Goal: Communication & Community: Answer question/provide support

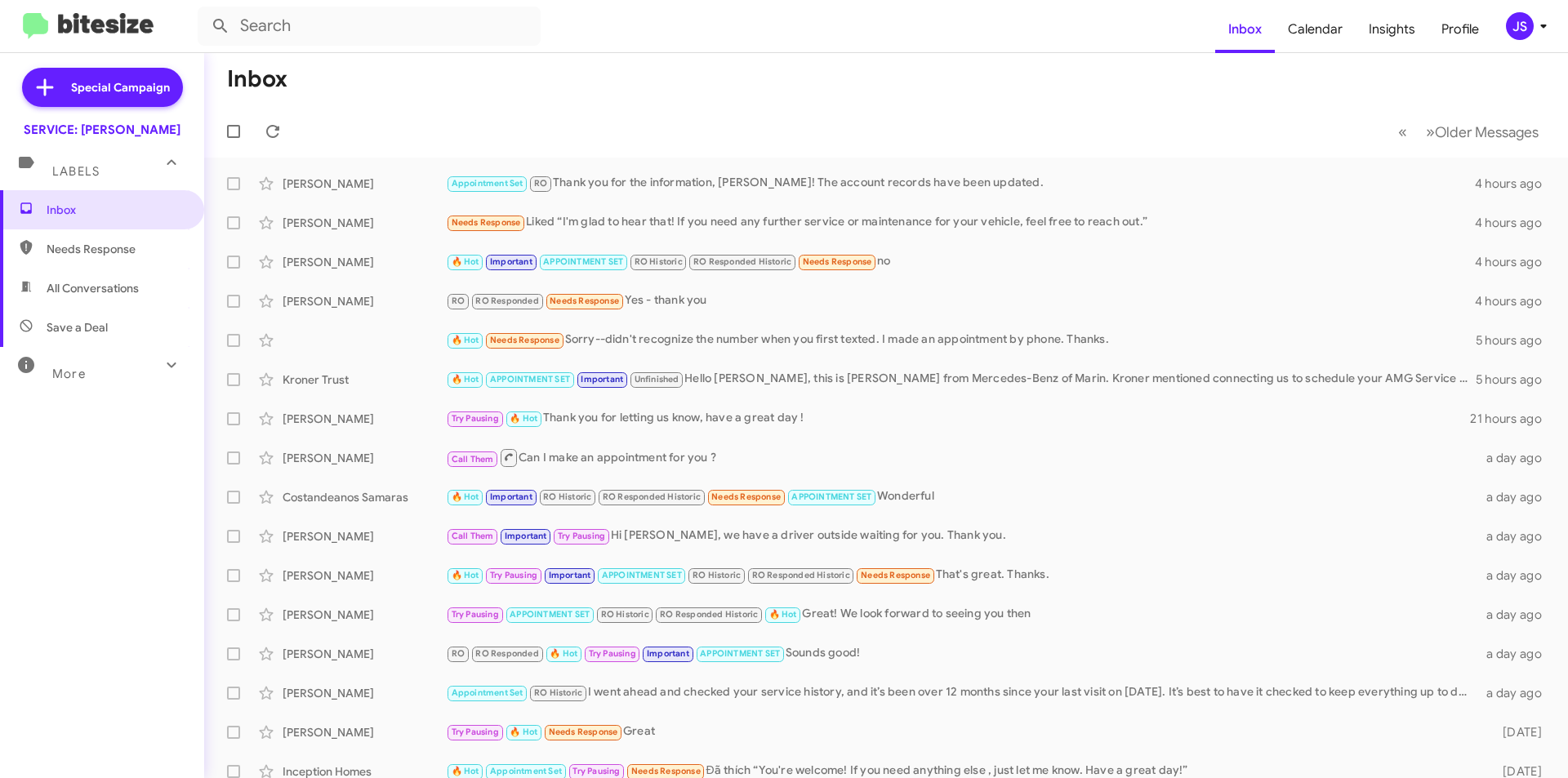
click at [107, 302] on span "All Conversations" at bounding box center [102, 288] width 204 height 40
type input "in:all-conversations"
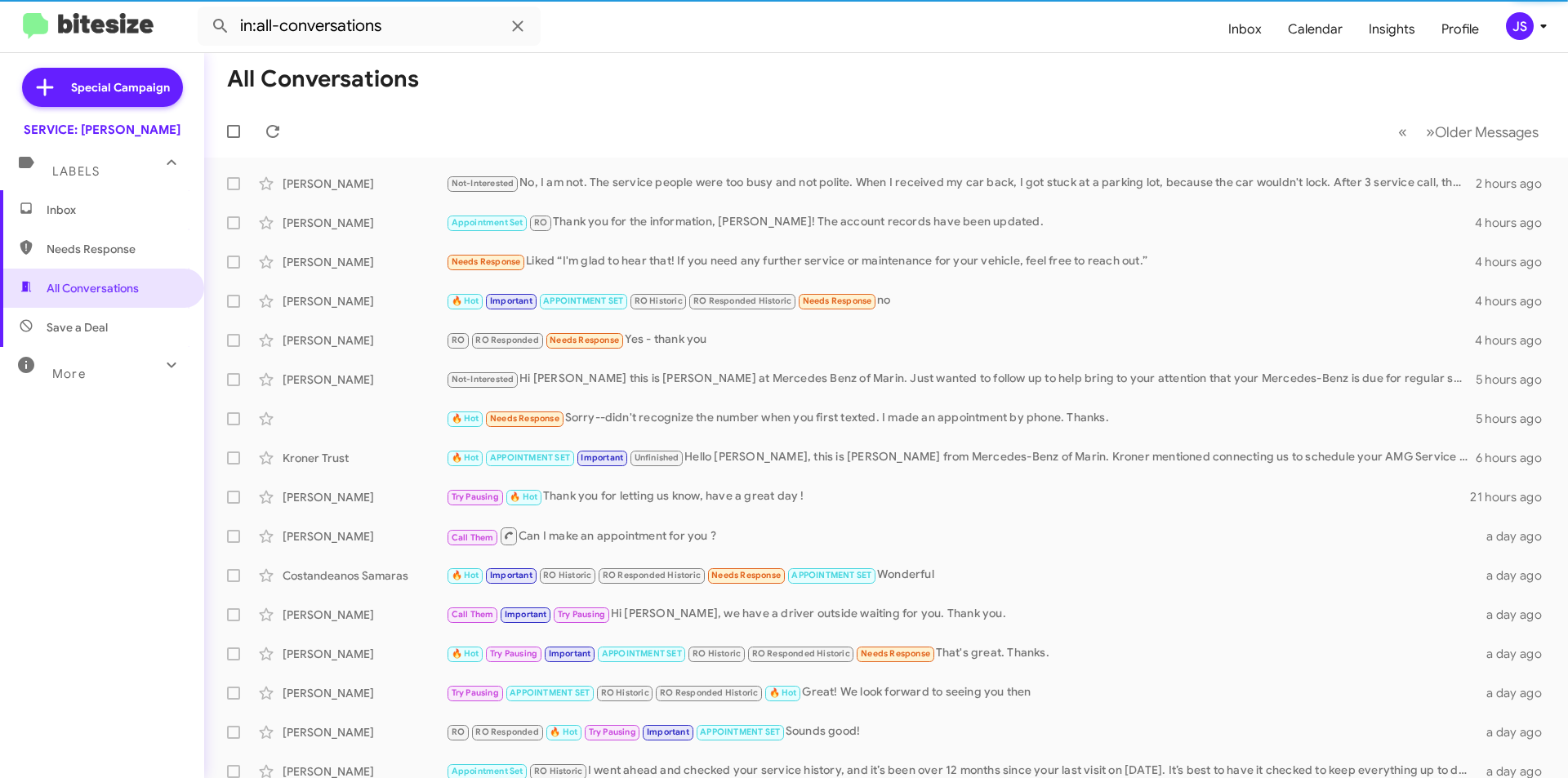
click at [93, 212] on span "Inbox" at bounding box center [116, 209] width 139 height 17
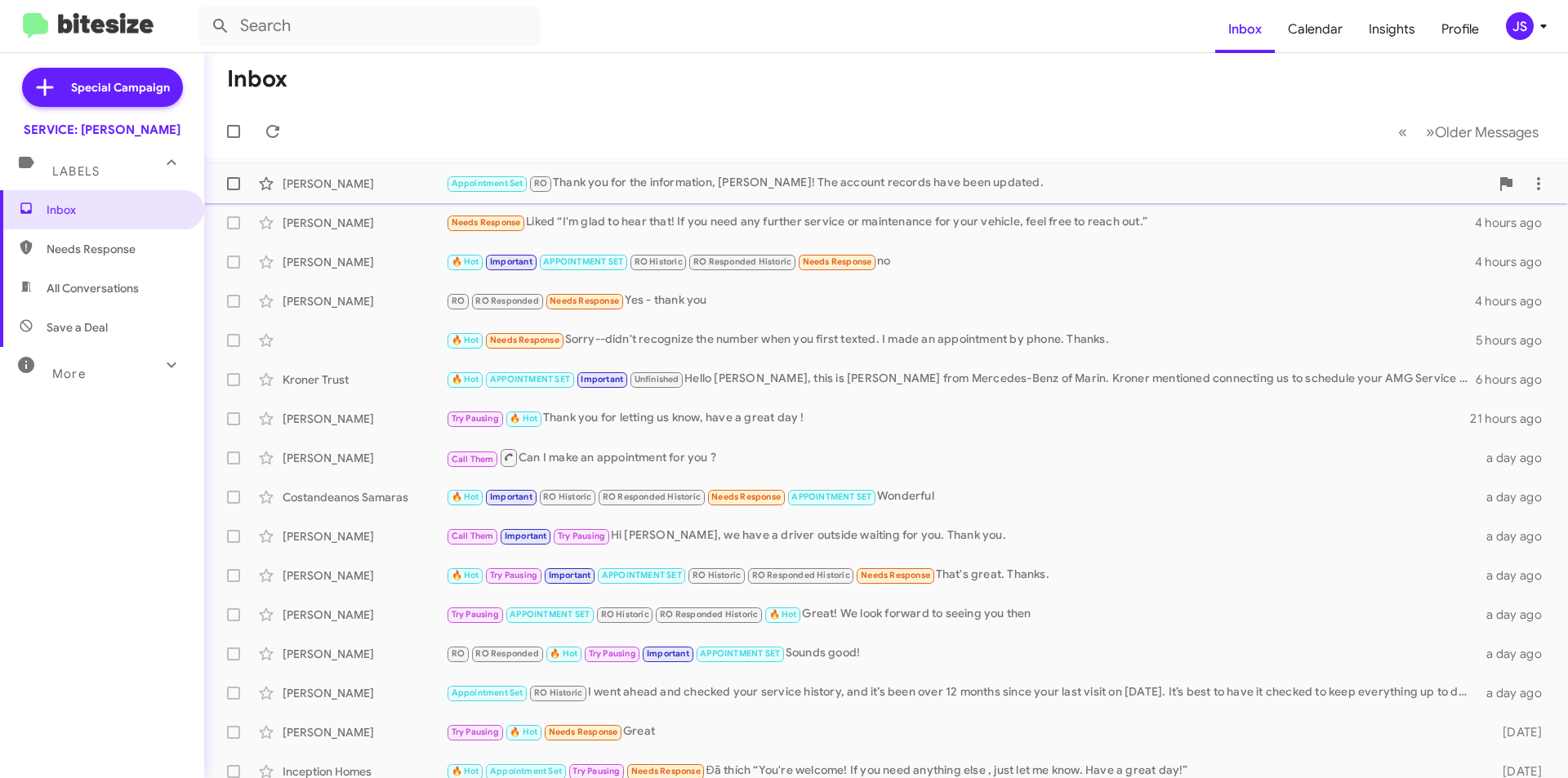
click at [339, 169] on div "Greg Musgrave Appointment Set RO Thank you for the information, Tanya! The acco…" at bounding box center [886, 183] width 1338 height 33
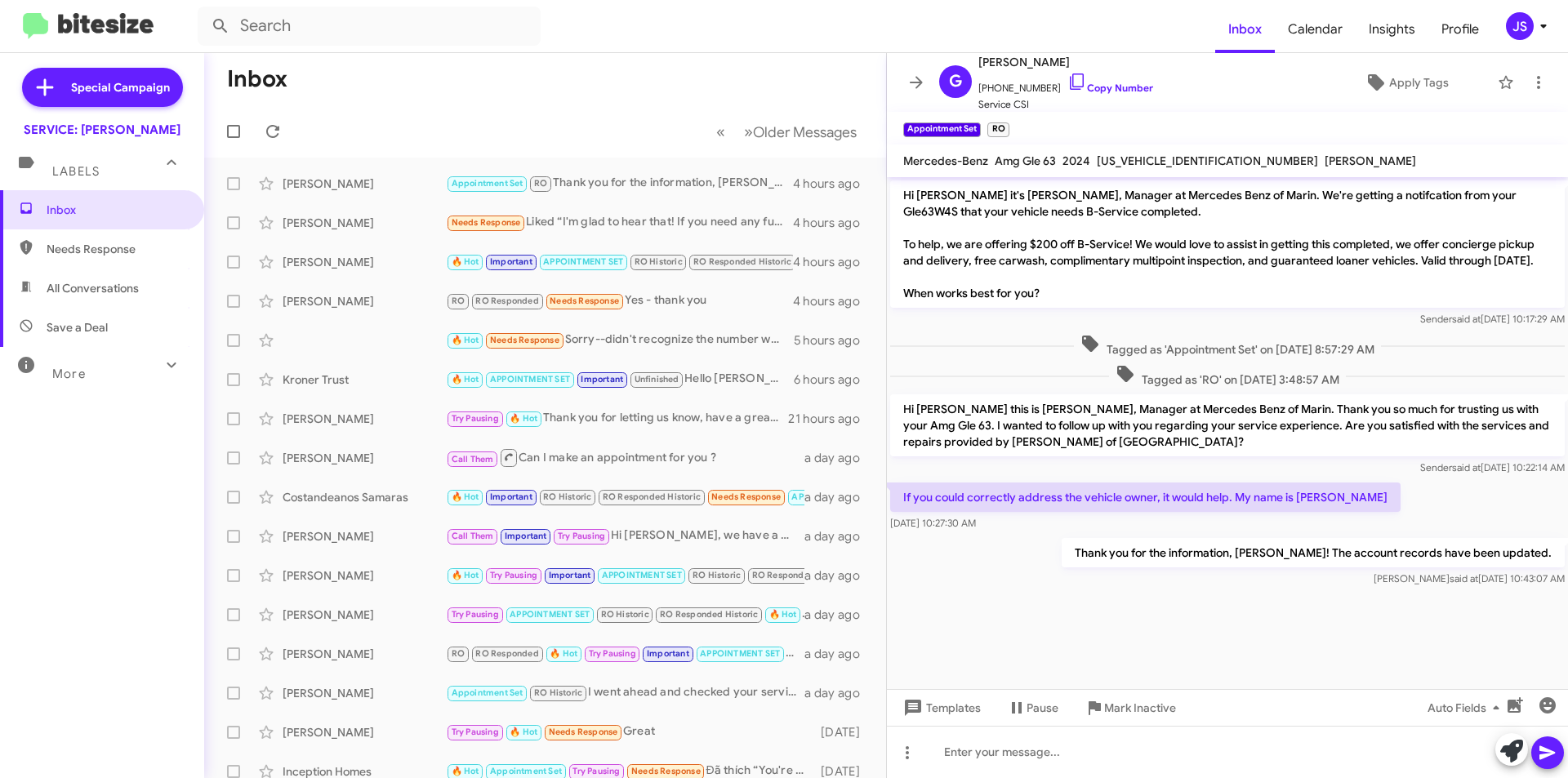
click at [1503, 637] on cdk-virtual-scroll-viewport "Hi Tanya it's Omar Ibrahimi, Manager at Mercedes Benz of Marin. We're getting a…" at bounding box center [1228, 433] width 682 height 512
click at [297, 223] on div "[PERSON_NAME]" at bounding box center [364, 222] width 164 height 17
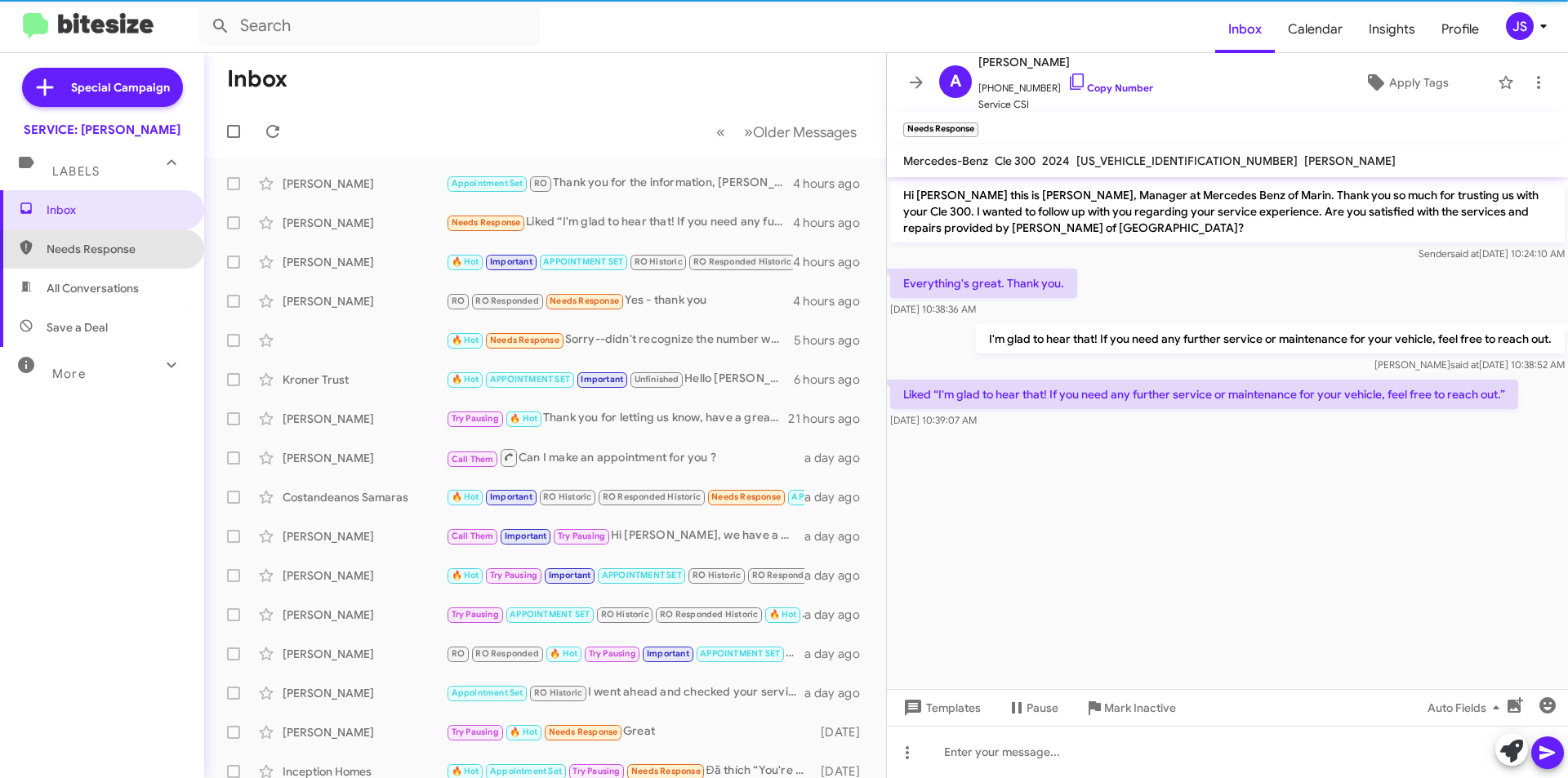
click at [122, 265] on span "Needs Response" at bounding box center [102, 249] width 204 height 40
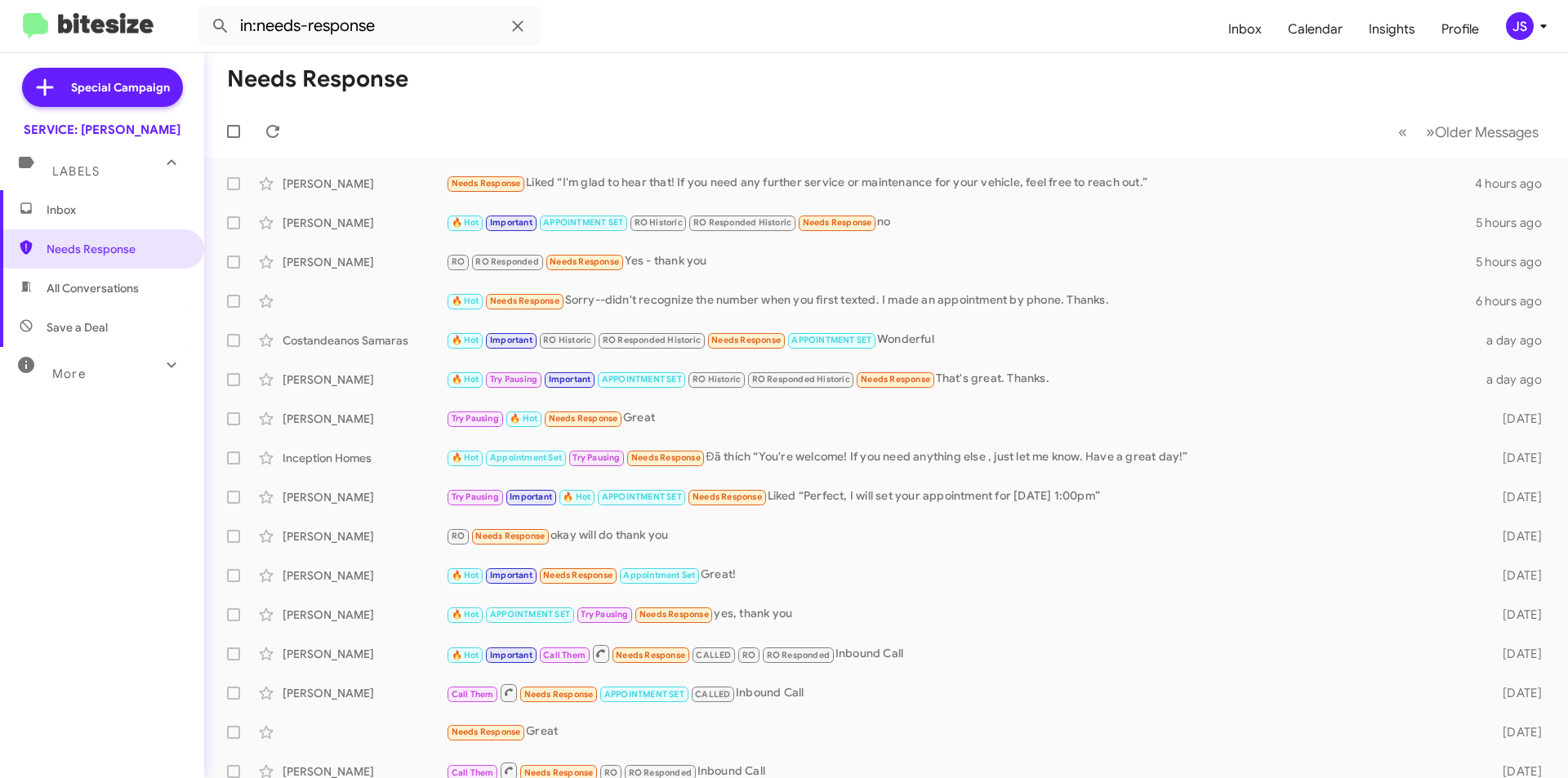
click at [110, 361] on div "More" at bounding box center [85, 367] width 145 height 30
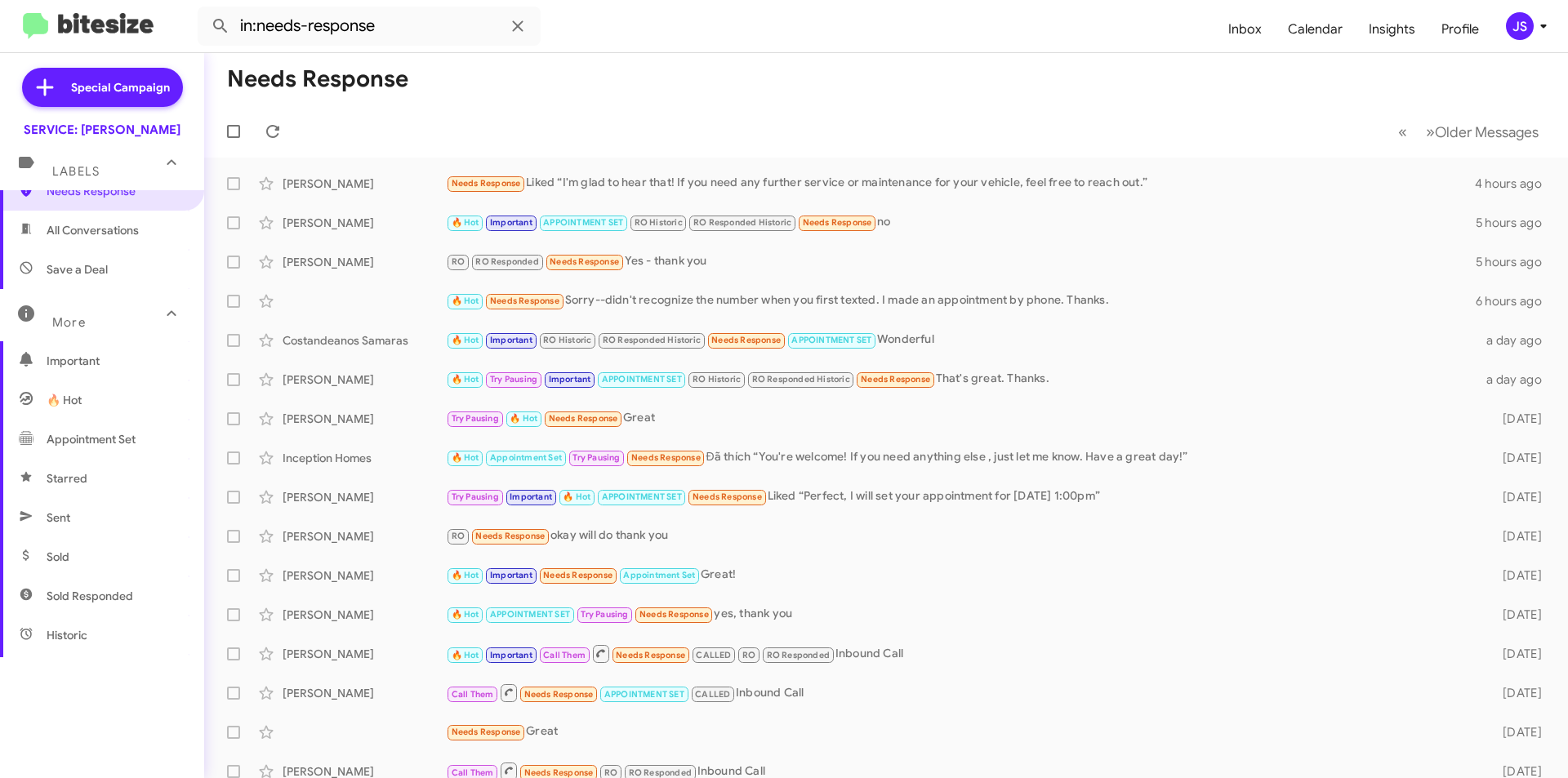
scroll to position [82, 0]
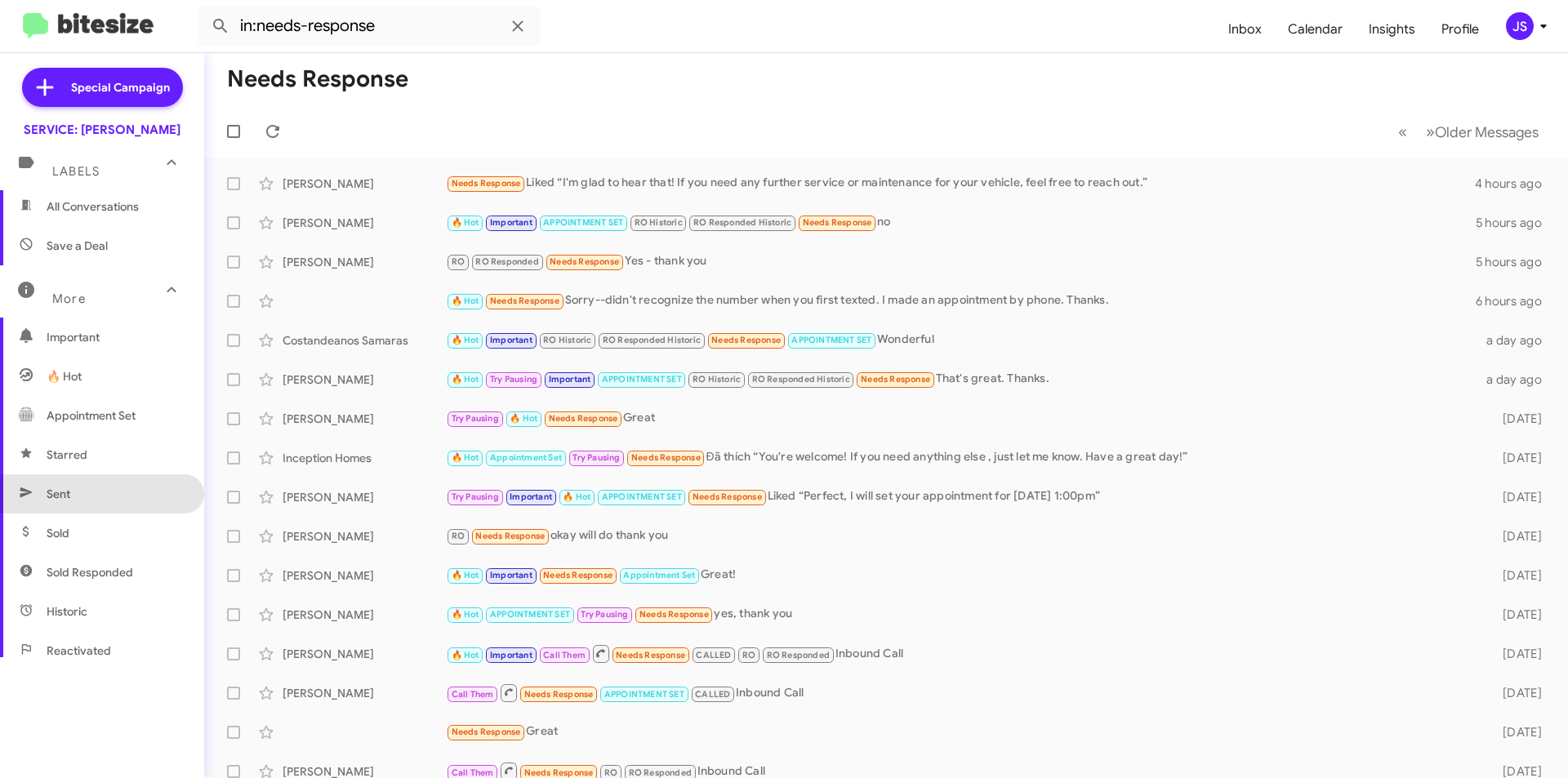
click at [123, 495] on span "Sent" at bounding box center [102, 494] width 204 height 40
type input "in:sent"
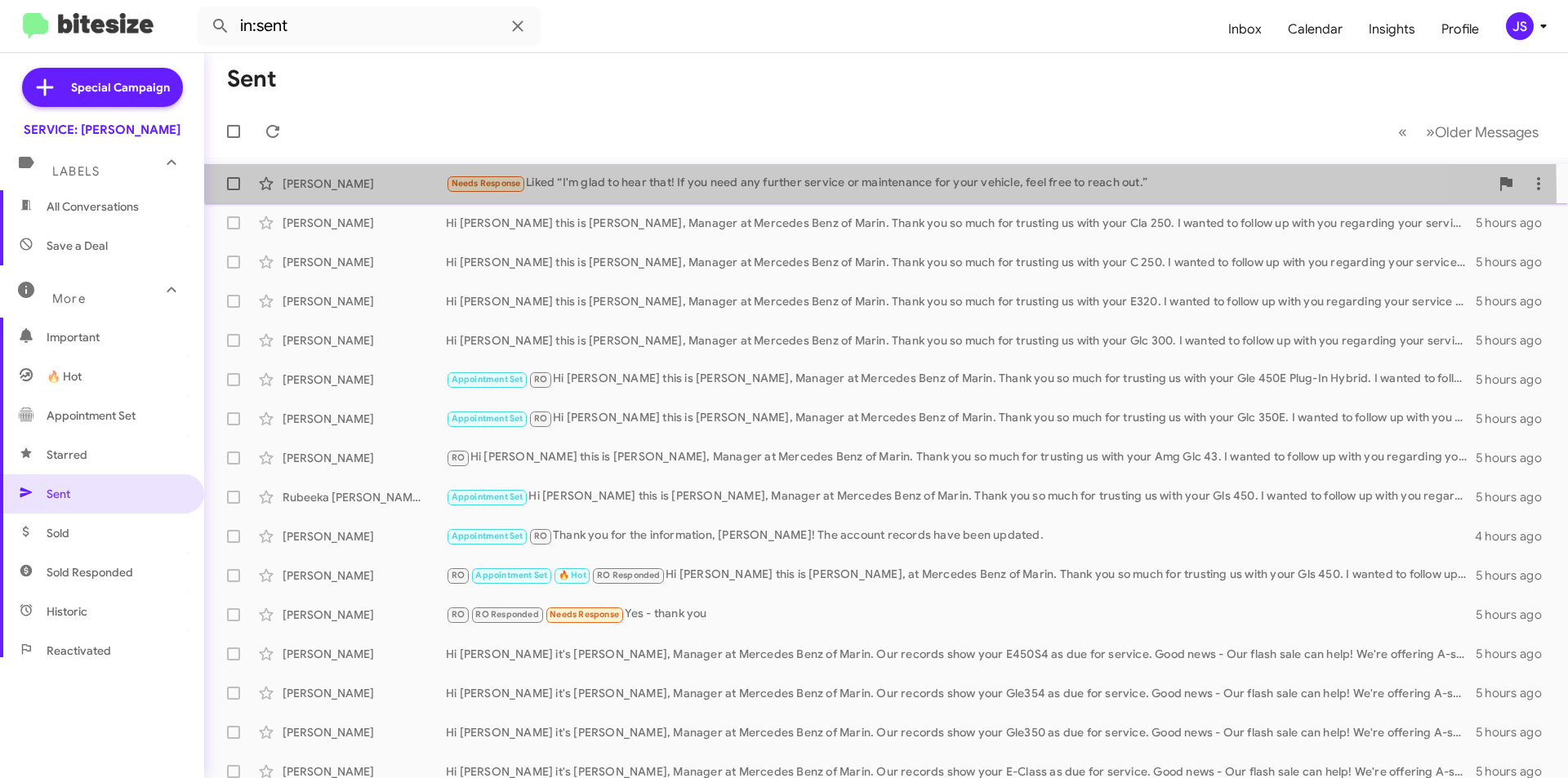
click at [360, 195] on div "Amber Bircan Needs Response Liked “I'm glad to hear that! If you need any furth…" at bounding box center [886, 183] width 1338 height 33
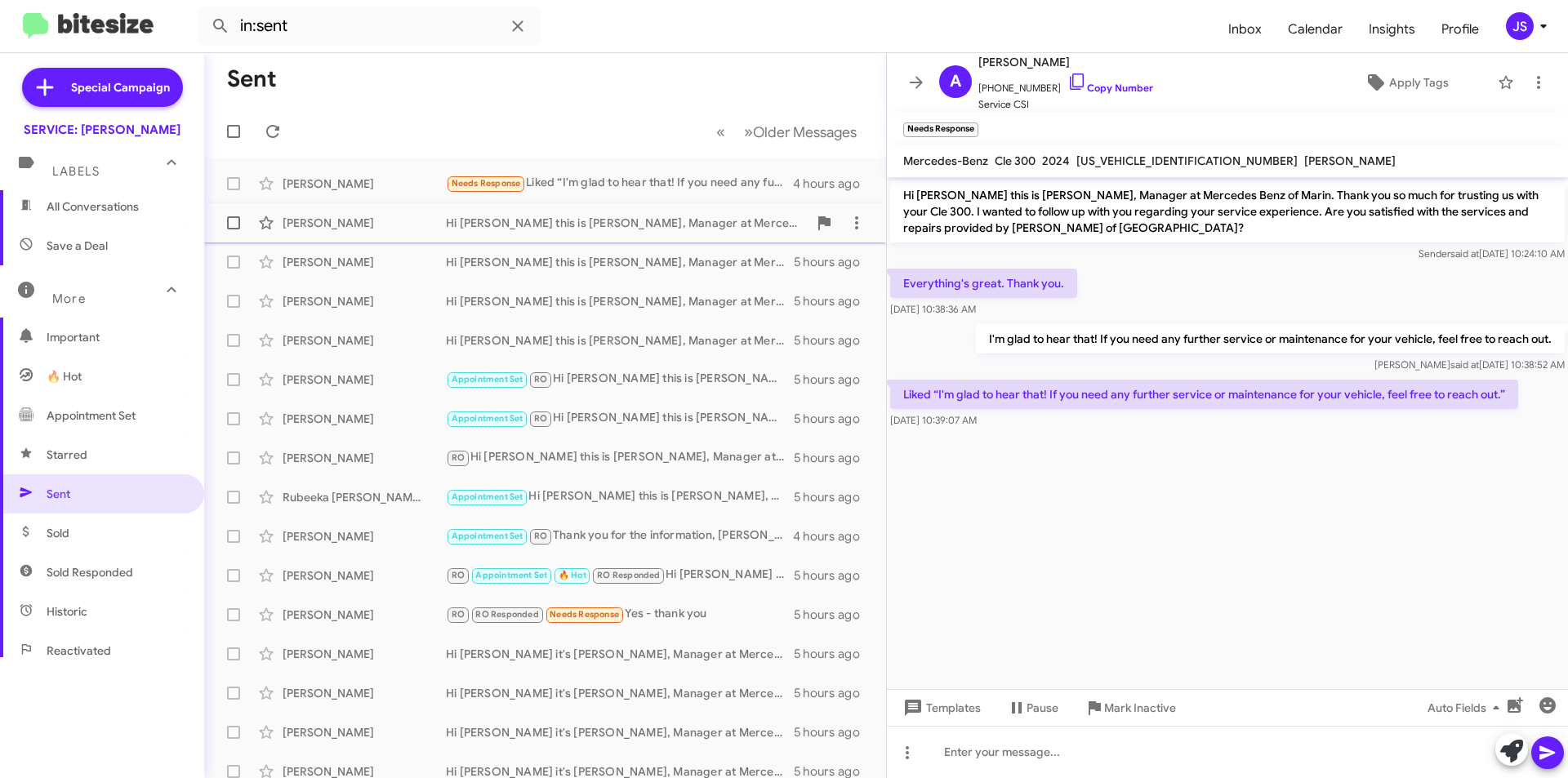
click at [346, 233] on div "Lelia Morrill Hi Lelia this is Omar Ibrahimi, Manager at Mercedes Benz of Marin…" at bounding box center [545, 222] width 656 height 33
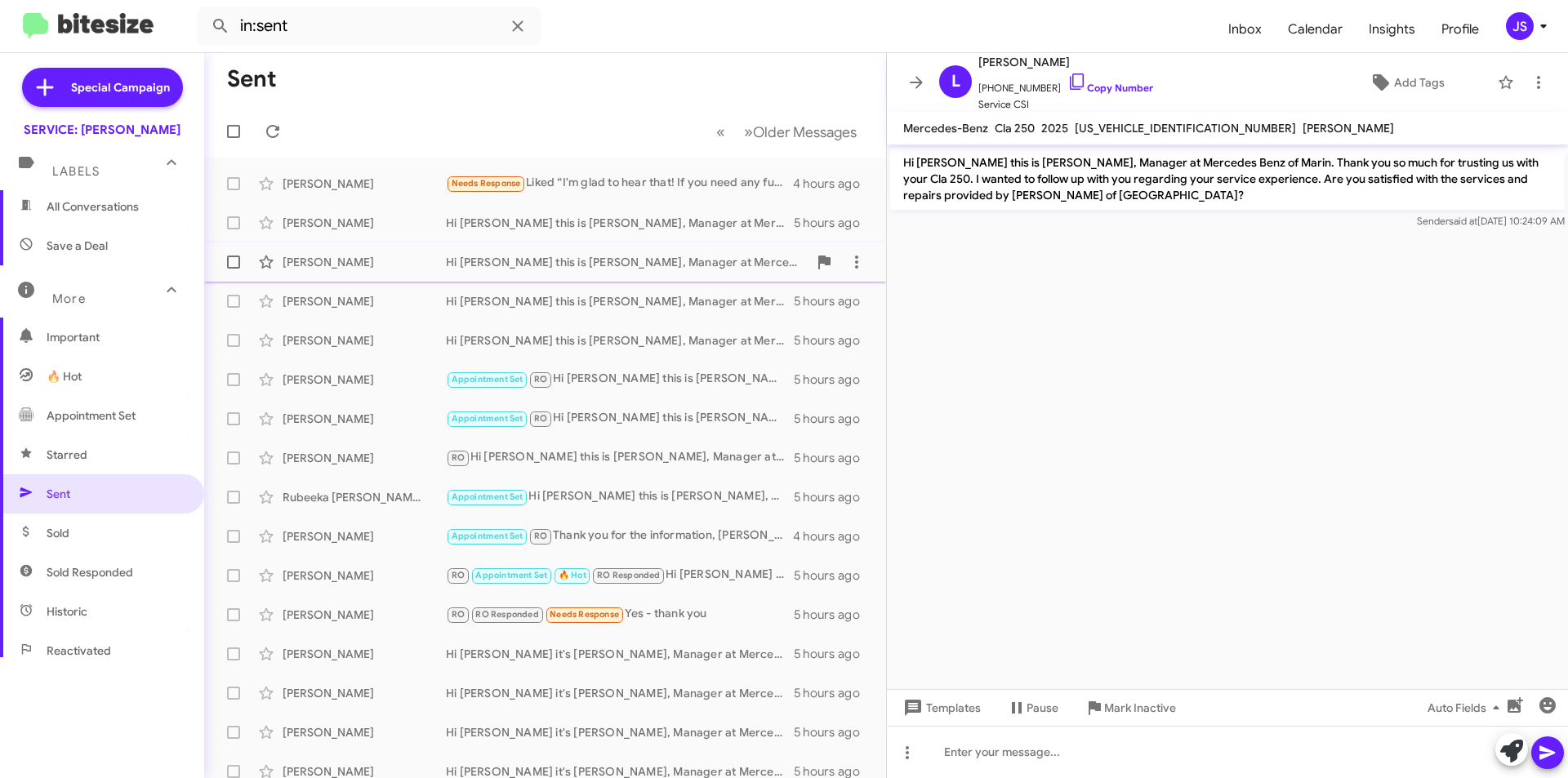
click at [339, 272] on div "Bryn Thomas Hi Bryn this is Omar Ibrahimi, Manager at Mercedes Benz of Marin. T…" at bounding box center [545, 262] width 656 height 33
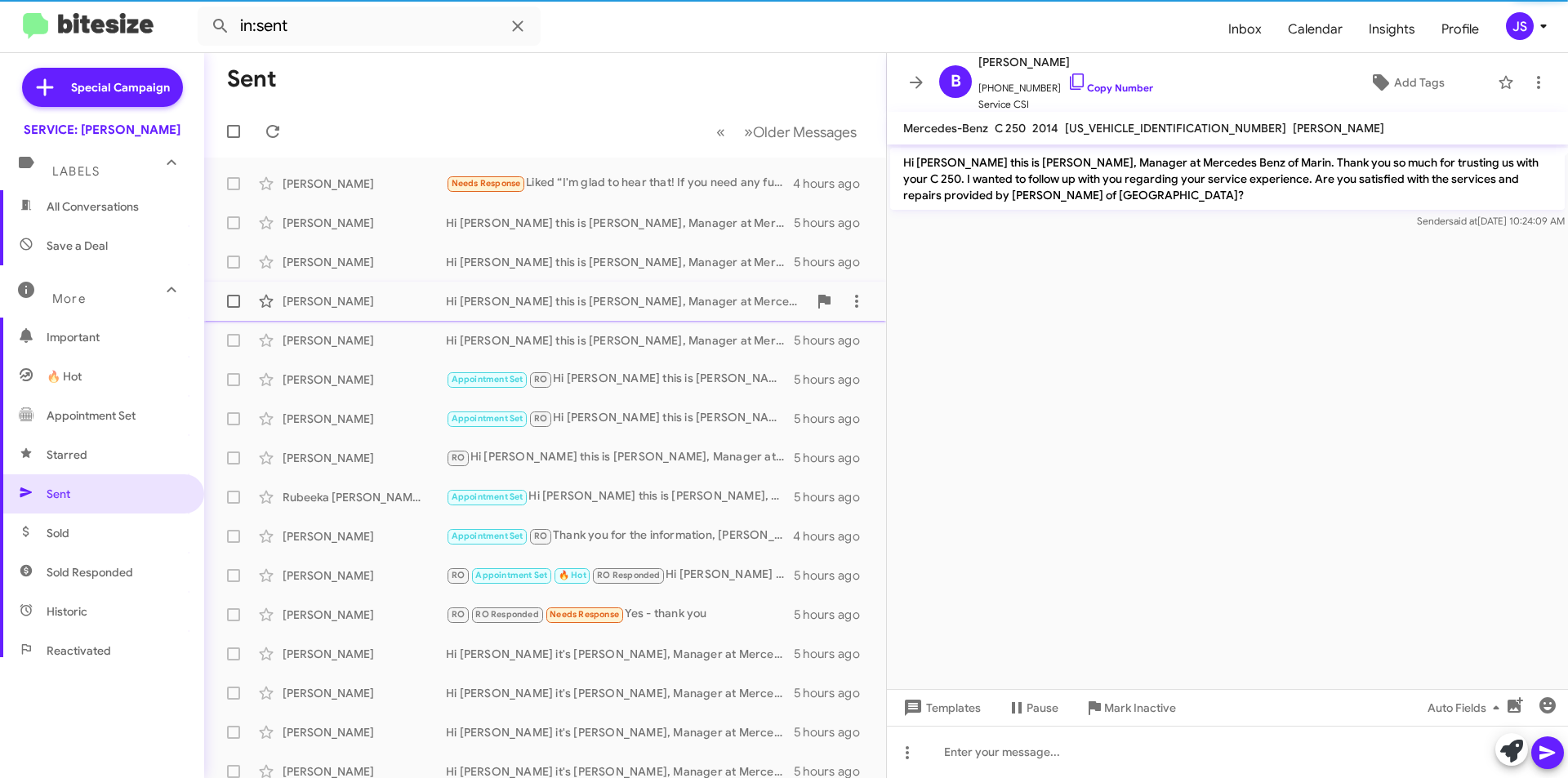
click at [343, 302] on div "[PERSON_NAME]" at bounding box center [364, 301] width 164 height 17
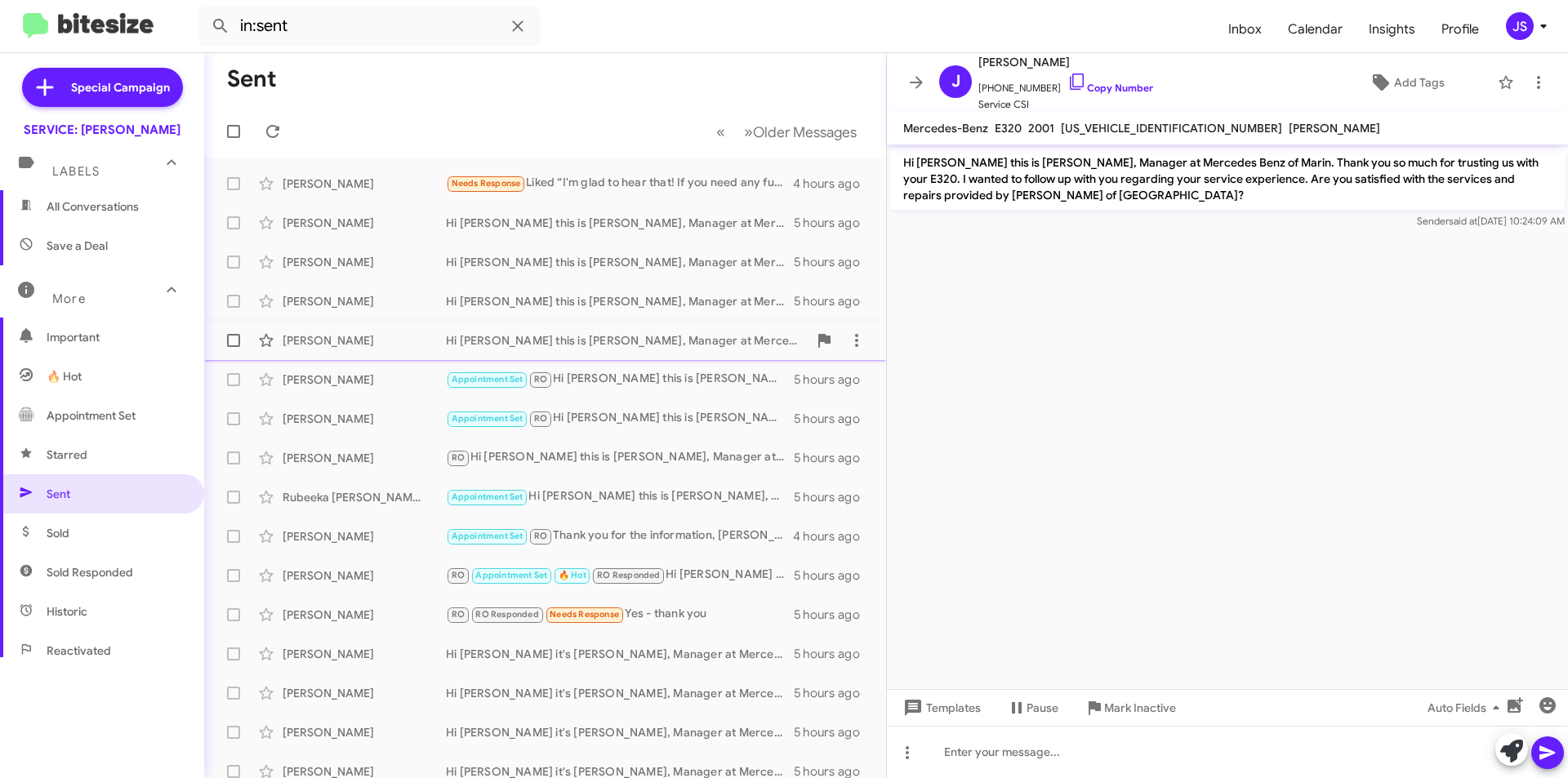
click at [346, 336] on div "[PERSON_NAME]" at bounding box center [364, 340] width 164 height 17
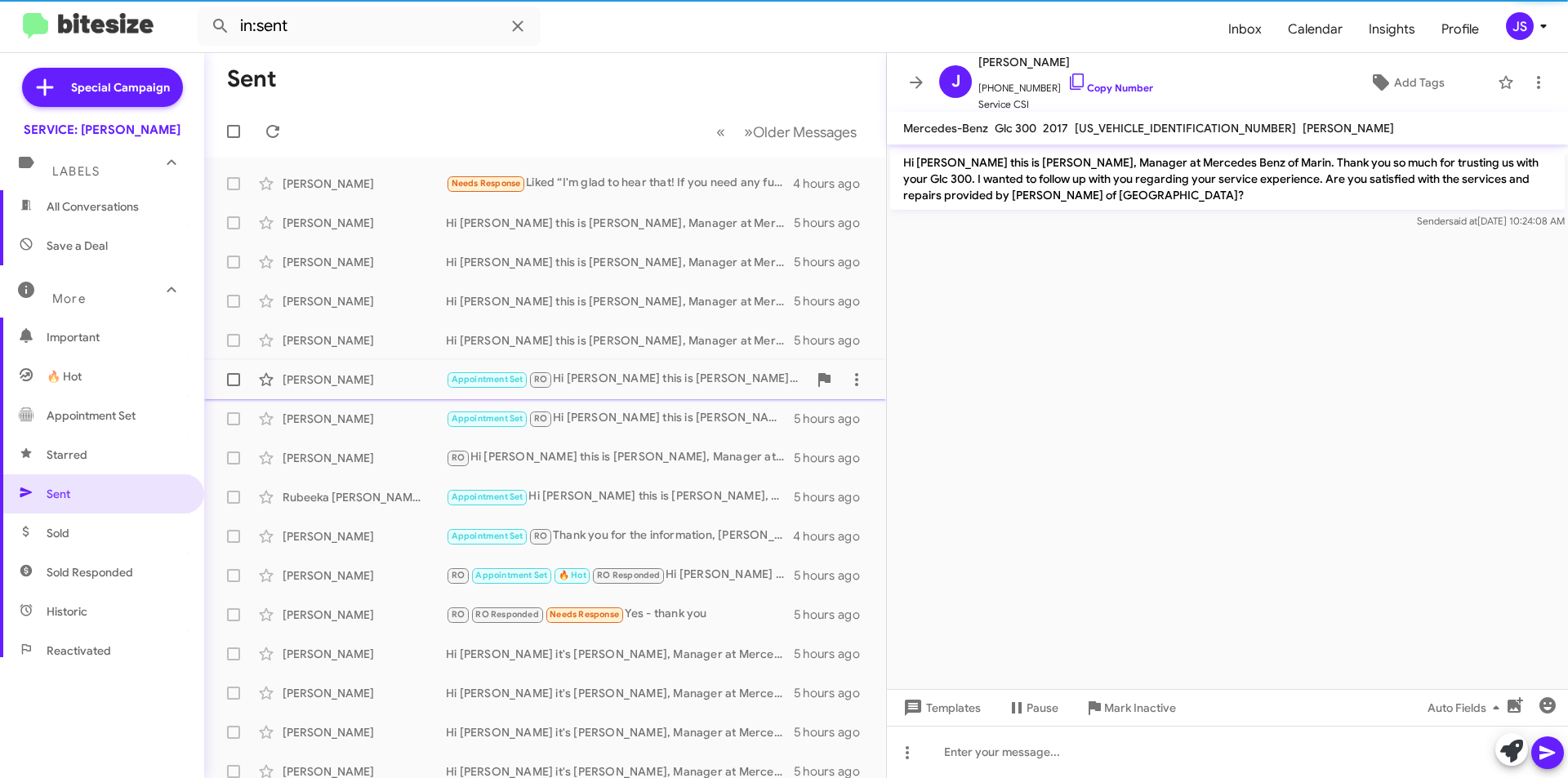
click at [346, 382] on div "[PERSON_NAME]" at bounding box center [364, 380] width 164 height 17
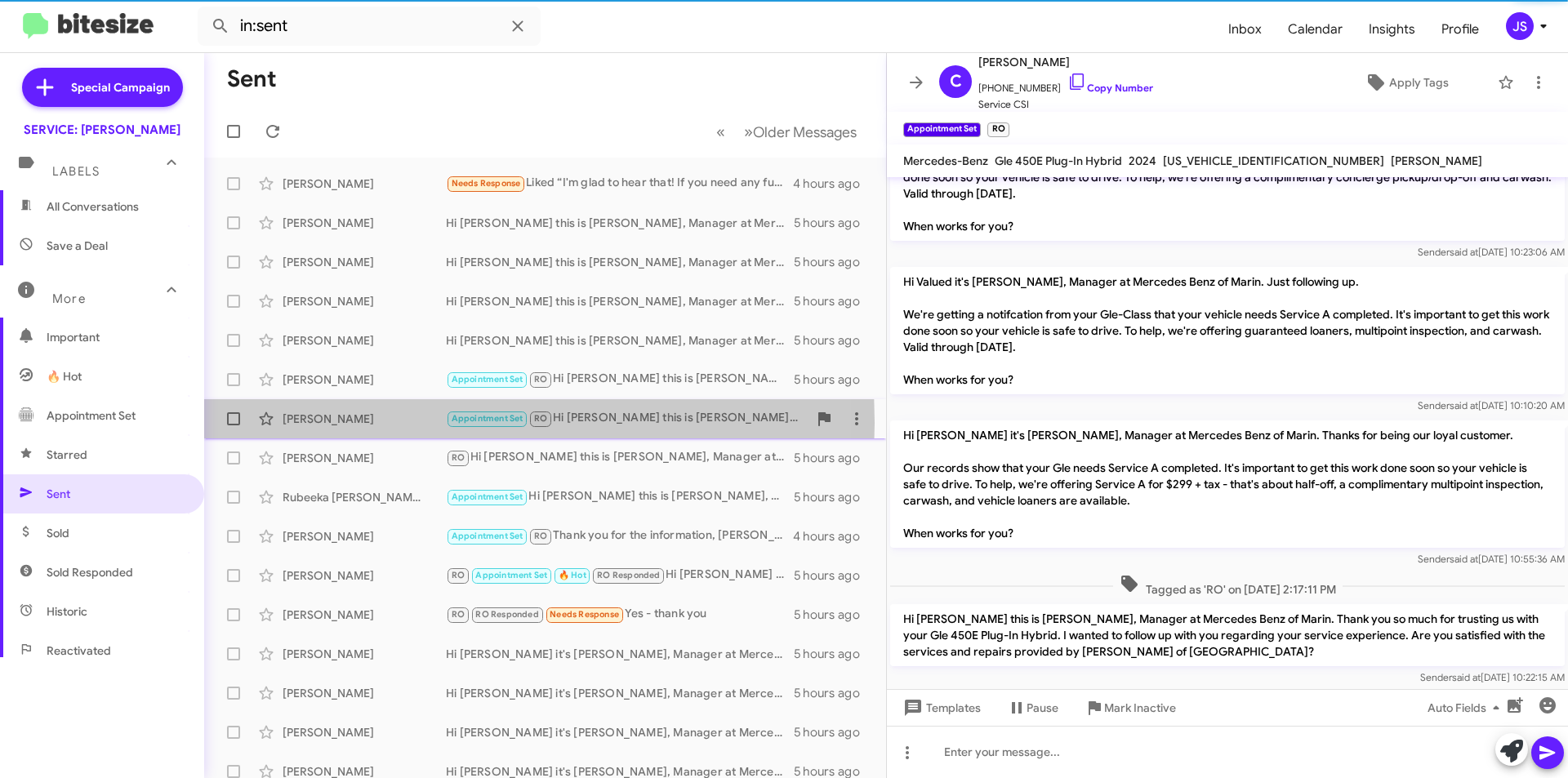
click at [344, 423] on div "[PERSON_NAME]" at bounding box center [364, 418] width 164 height 17
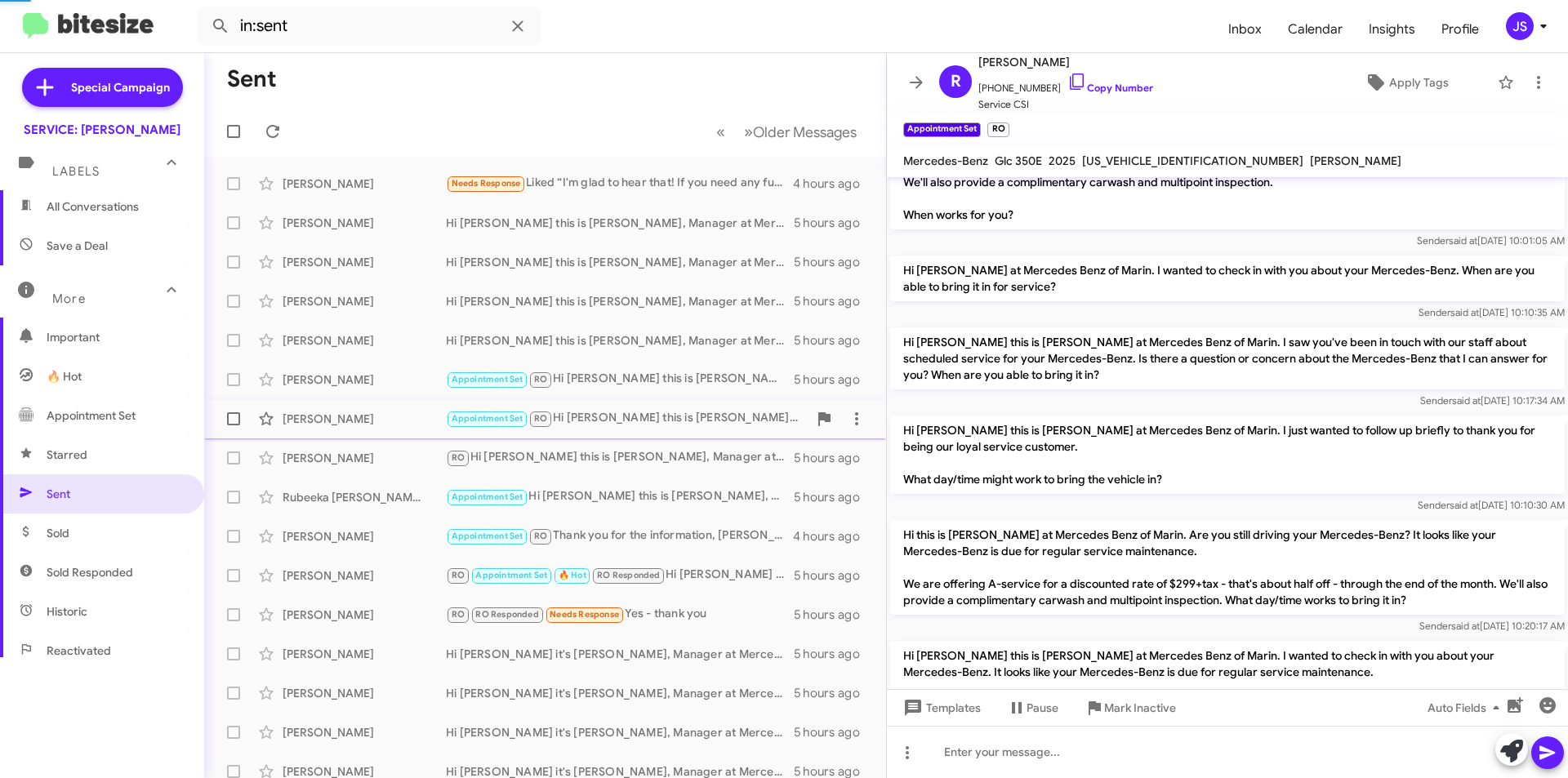
scroll to position [1072, 0]
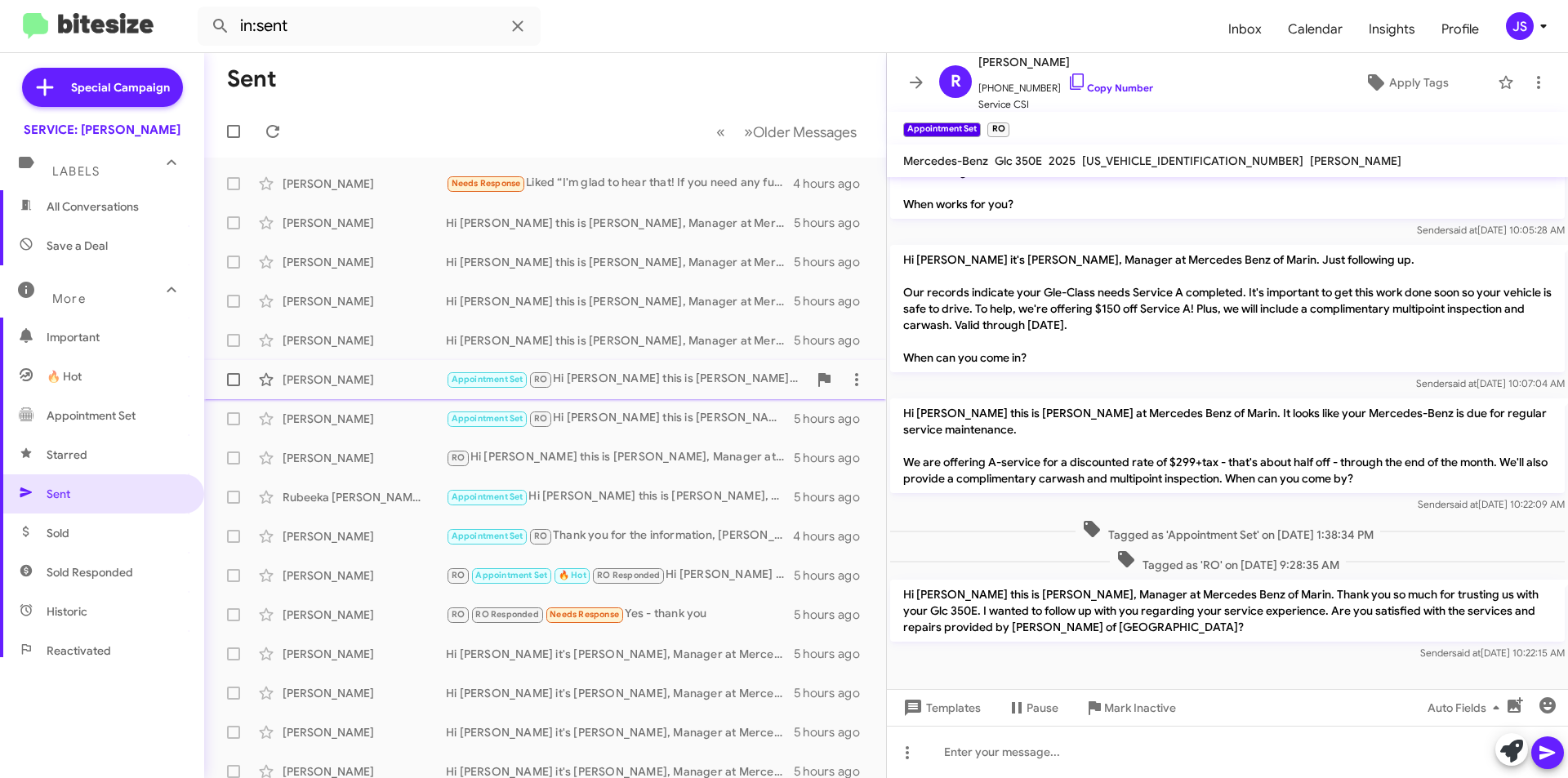
click at [350, 389] on div "Christos Rigopoulos Appointment Set RO Hi Christos this is Omar Ibrahimi, Manag…" at bounding box center [545, 379] width 656 height 33
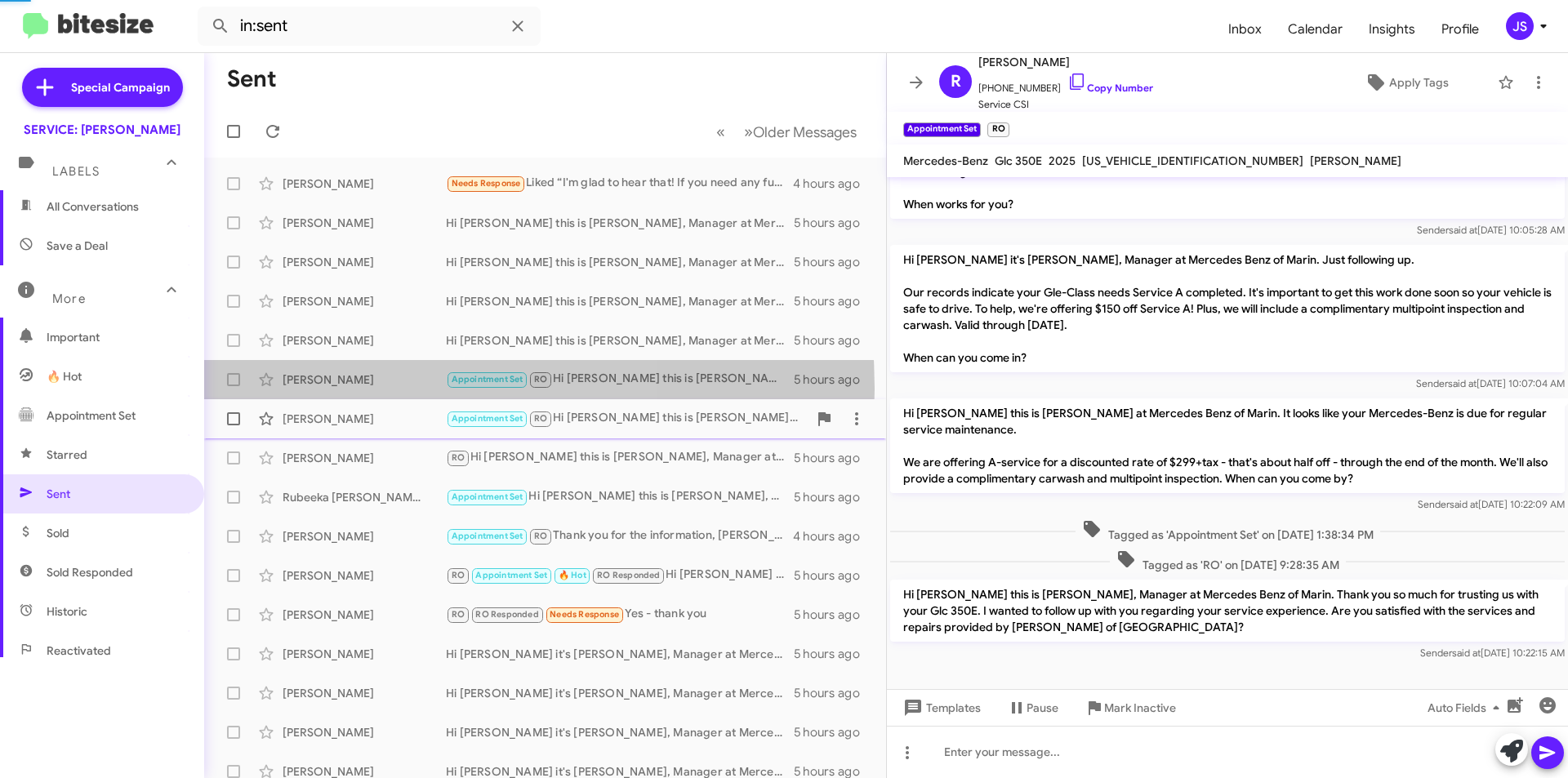
scroll to position [265, 0]
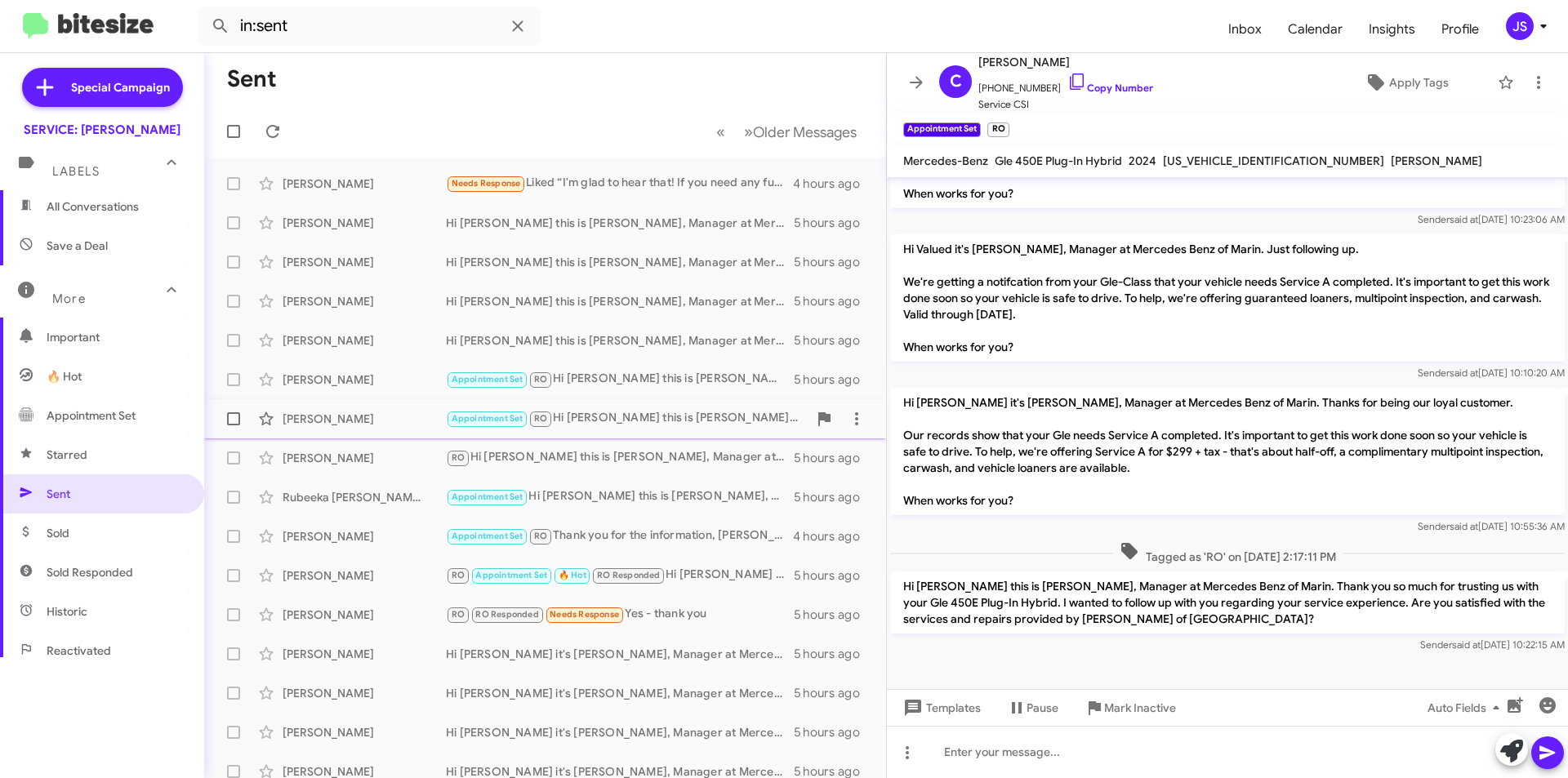
click at [419, 422] on div "[PERSON_NAME]" at bounding box center [364, 418] width 164 height 17
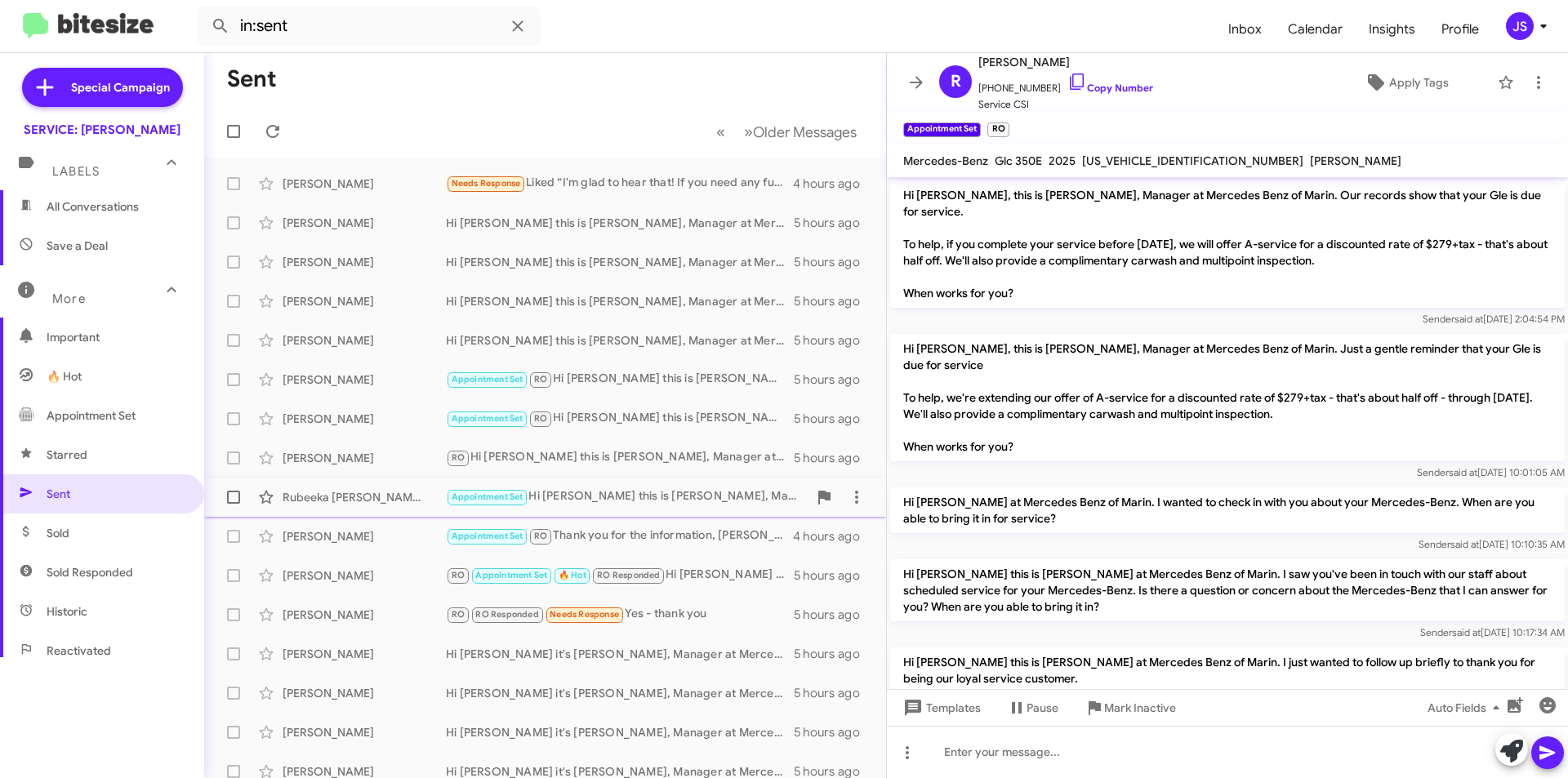
click at [398, 504] on div "Rubeeka [PERSON_NAME]" at bounding box center [364, 497] width 164 height 17
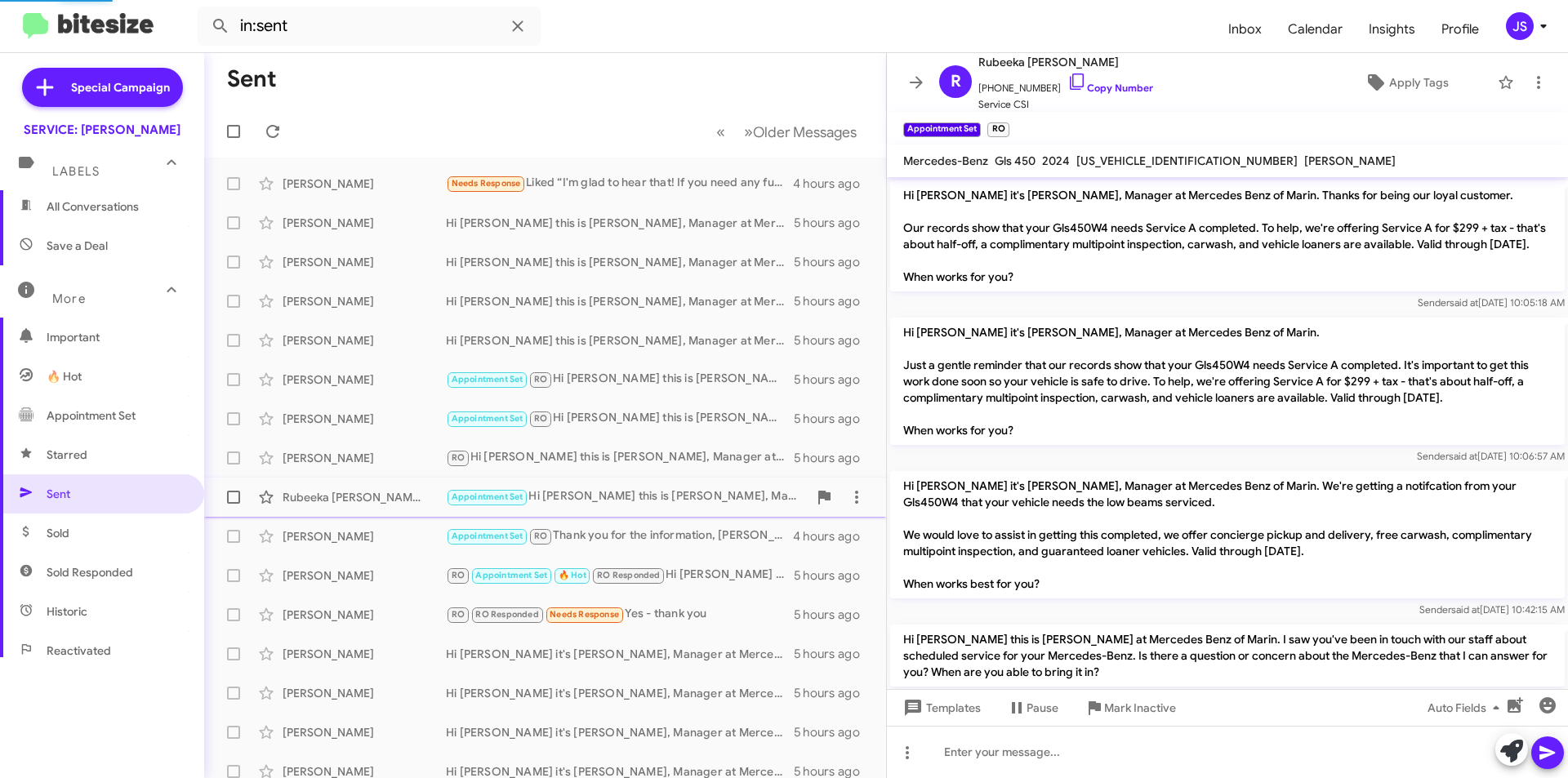
scroll to position [364, 0]
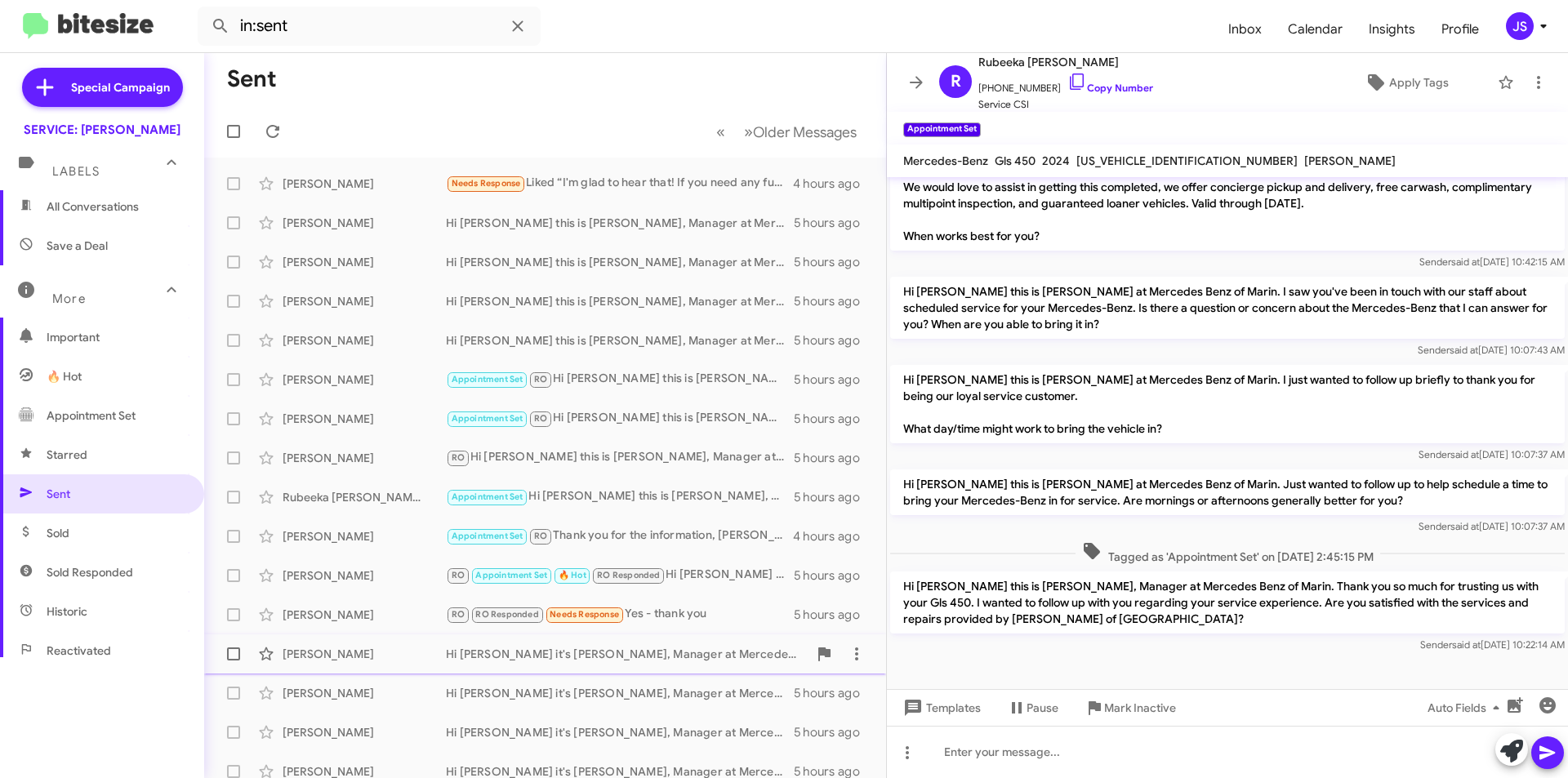
click at [405, 665] on div "Nicholas Heldfond Hi Nicholas it's Omar Ibrahimi, Manager at Mercedes Benz of M…" at bounding box center [545, 653] width 656 height 33
